Goal: Information Seeking & Learning: Find specific fact

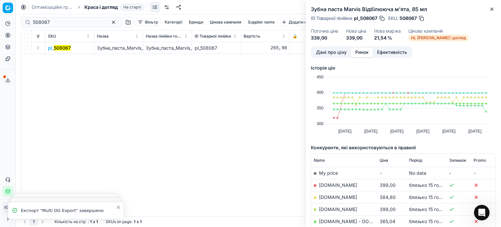
scroll to position [98, 0]
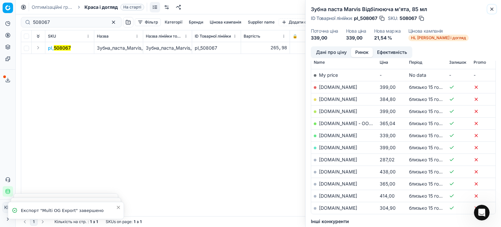
click at [491, 8] on icon "button" at bounding box center [491, 9] width 5 height 5
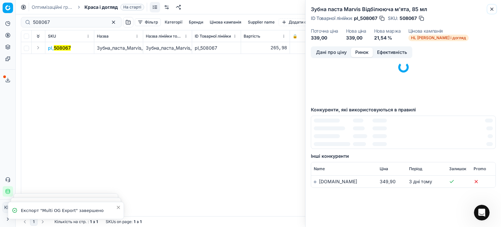
scroll to position [40, 0]
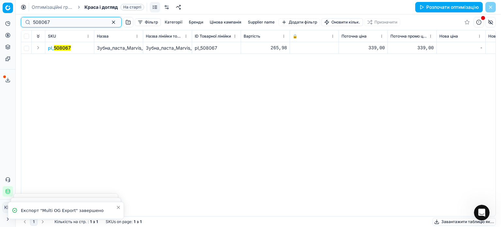
drag, startPoint x: 67, startPoint y: 23, endPoint x: 0, endPoint y: 18, distance: 66.7
click at [0, 18] on div "Pricing platform Аналітика Цінова оптимізація Асортимент продукції Шаблони Серв…" at bounding box center [250, 113] width 501 height 227
paste input "746880"
type input "746880"
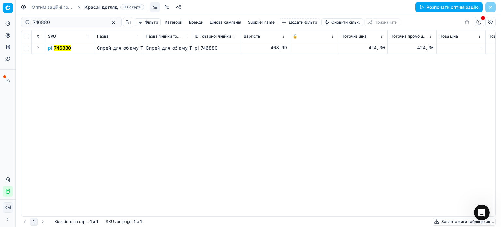
click at [68, 53] on td "pl_ 746880" at bounding box center [69, 48] width 49 height 12
click at [67, 50] on mark "746880" at bounding box center [62, 48] width 17 height 6
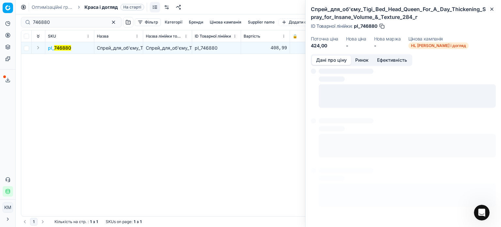
click at [361, 59] on button "Ринок" at bounding box center [362, 59] width 22 height 9
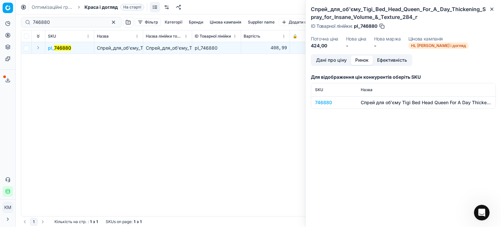
click at [326, 105] on div "746880" at bounding box center [334, 102] width 38 height 7
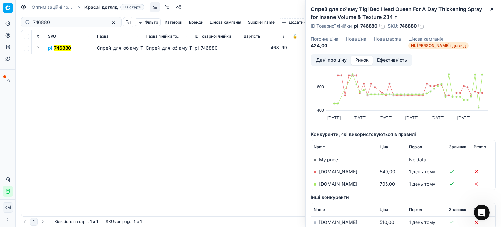
scroll to position [33, 0]
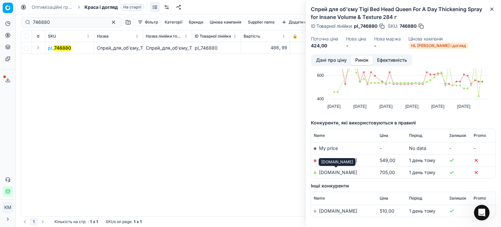
click at [344, 173] on link "[DOMAIN_NAME]" at bounding box center [338, 172] width 38 height 6
